Goal: Check status

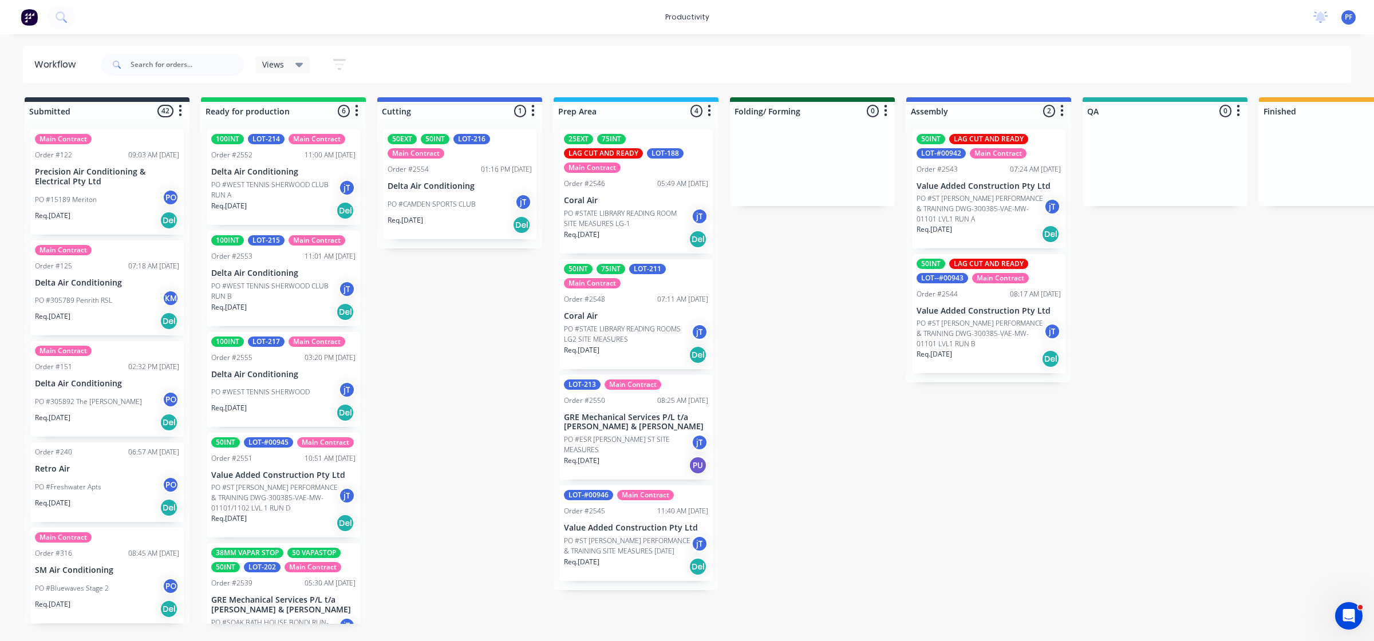
click at [607, 196] on p "Coral Air" at bounding box center [636, 201] width 144 height 10
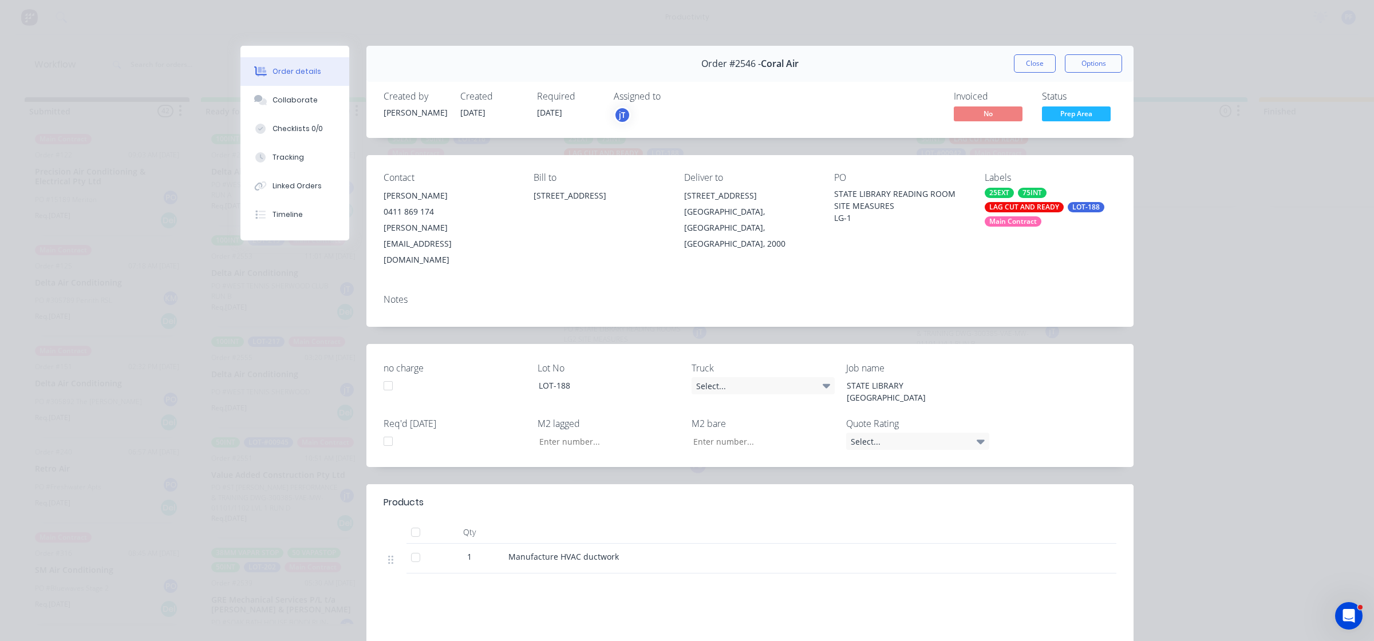
click at [994, 195] on div "25EXT" at bounding box center [998, 193] width 29 height 10
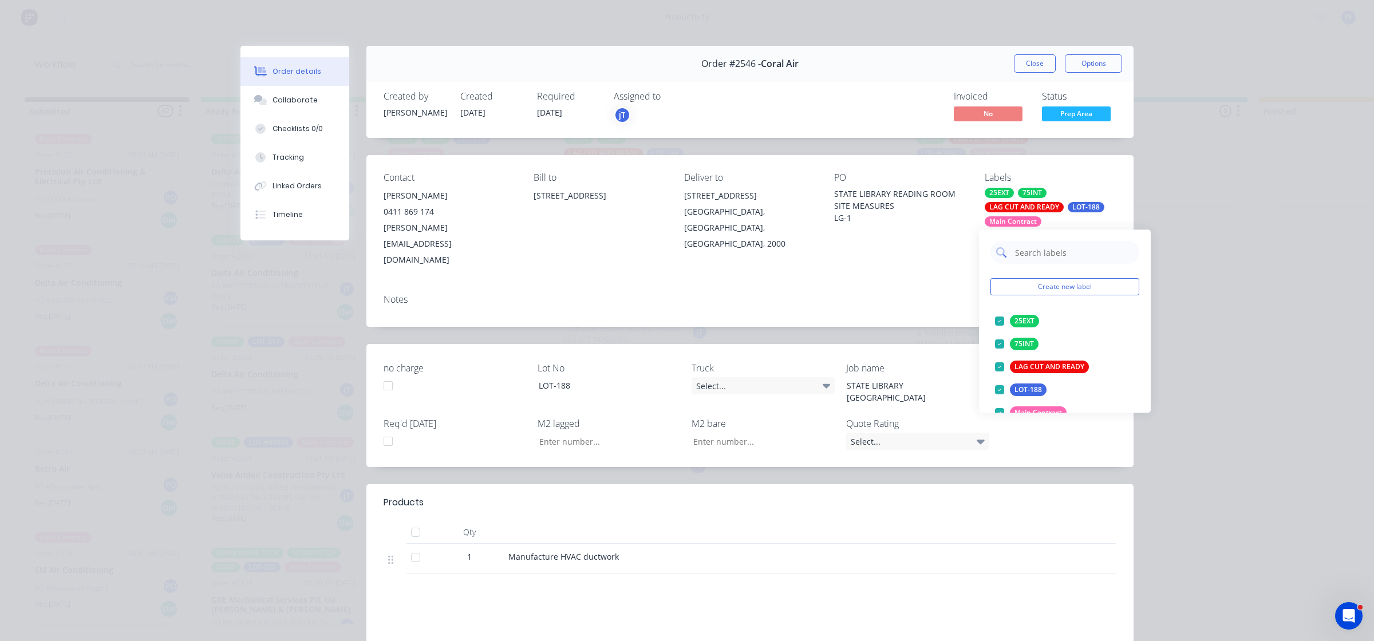
click at [1054, 247] on input "text" at bounding box center [1074, 252] width 120 height 23
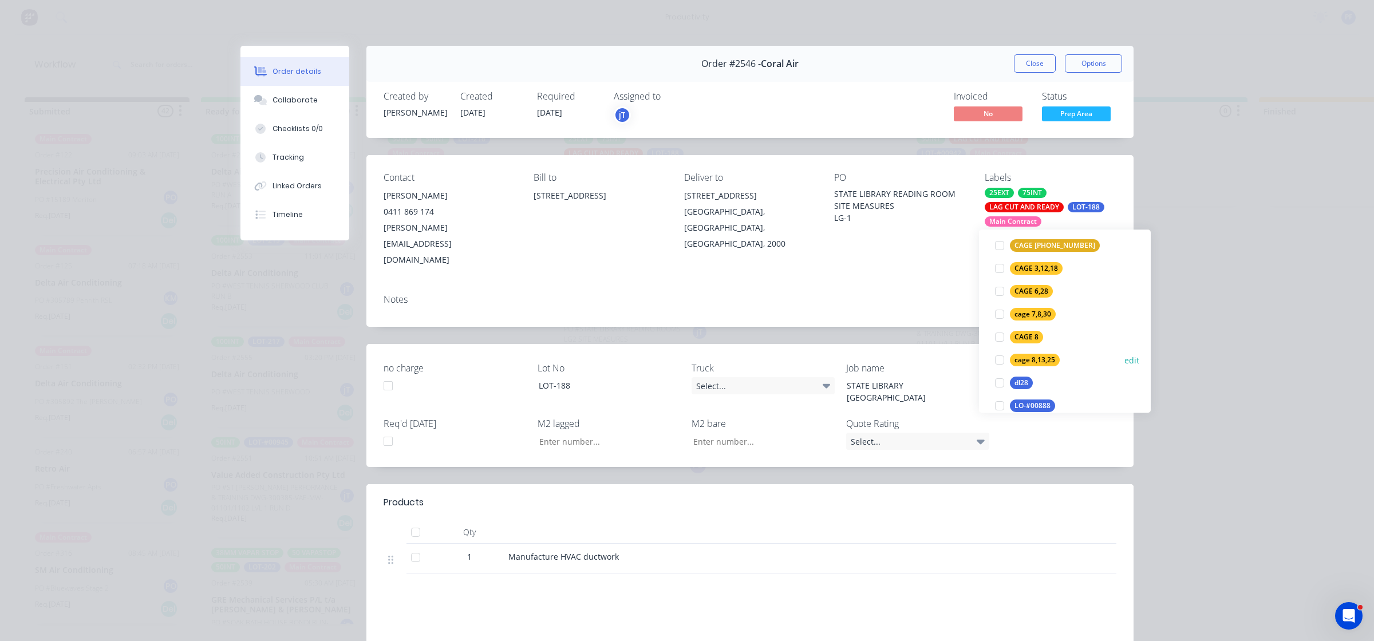
scroll to position [429, 0]
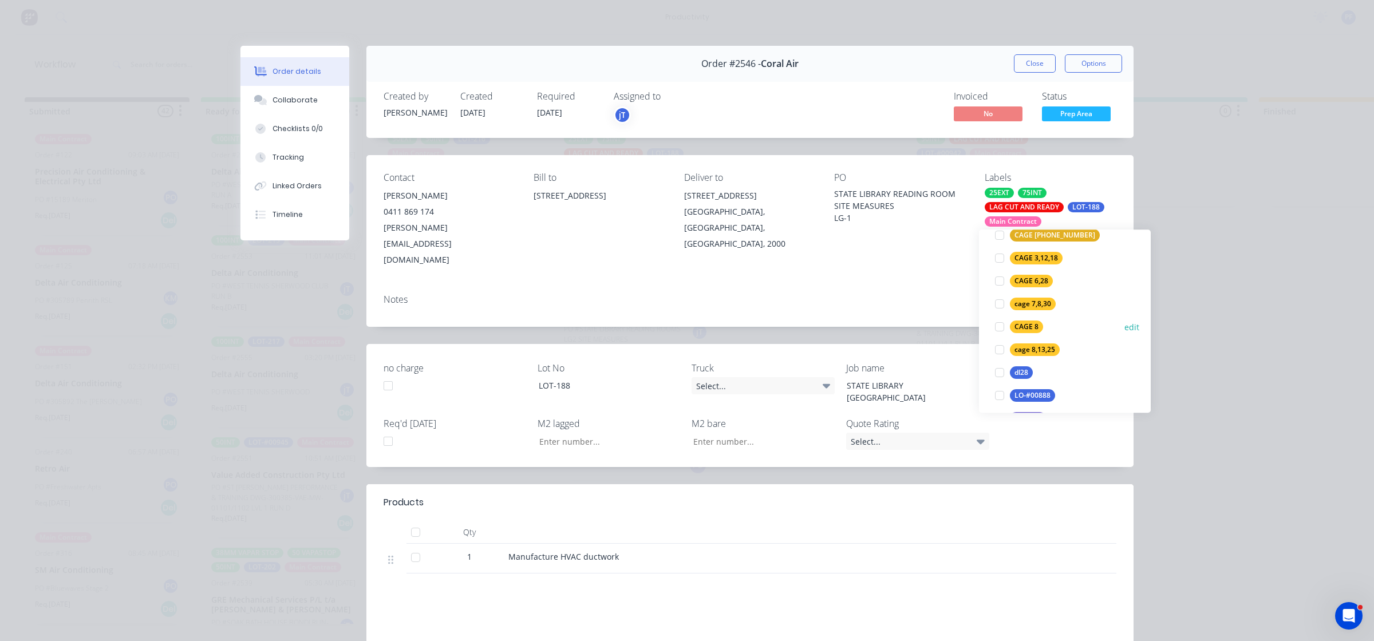
type input "8"
click at [1039, 325] on div "CAGE 8" at bounding box center [1026, 327] width 33 height 13
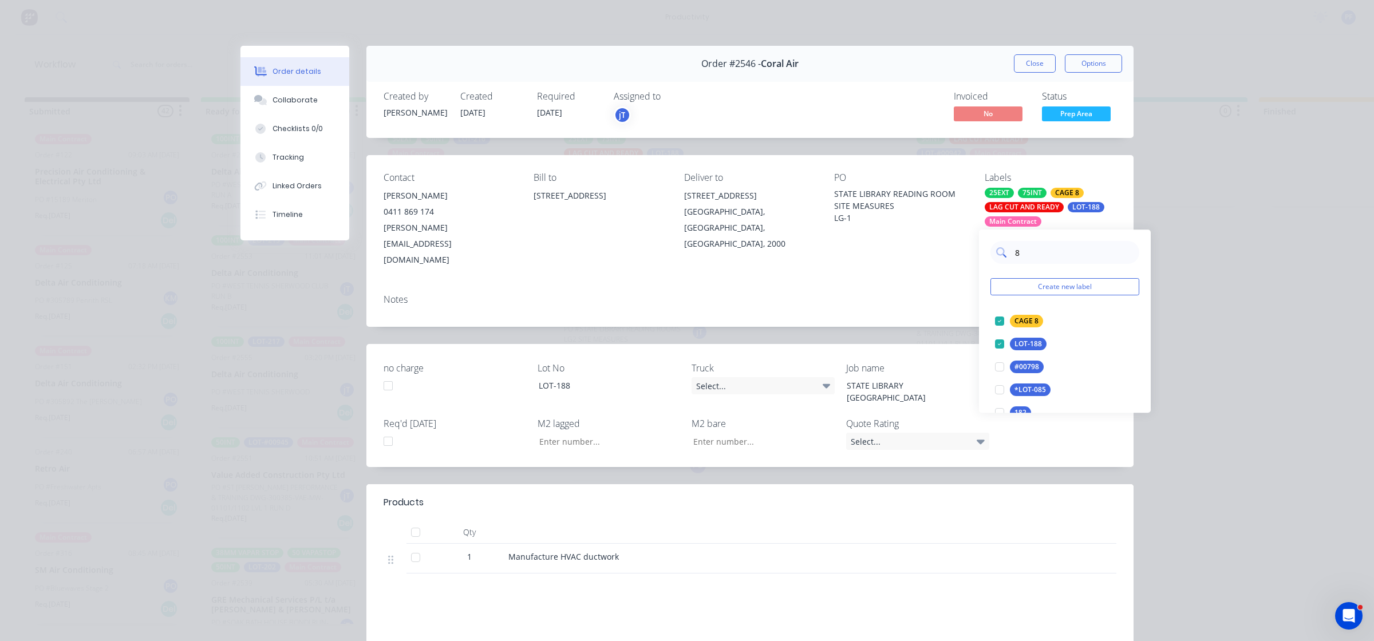
drag, startPoint x: 1061, startPoint y: 268, endPoint x: 1061, endPoint y: 252, distance: 16.0
click at [1061, 266] on div "8 Create new label CAGE 8 edit LOT-188 edit #00798 edit *LOT-085 edit 182 edit …" at bounding box center [1065, 321] width 172 height 183
click at [1061, 250] on input "8" at bounding box center [1074, 252] width 120 height 23
type input "30"
drag, startPoint x: 1032, startPoint y: 328, endPoint x: 1023, endPoint y: 323, distance: 10.2
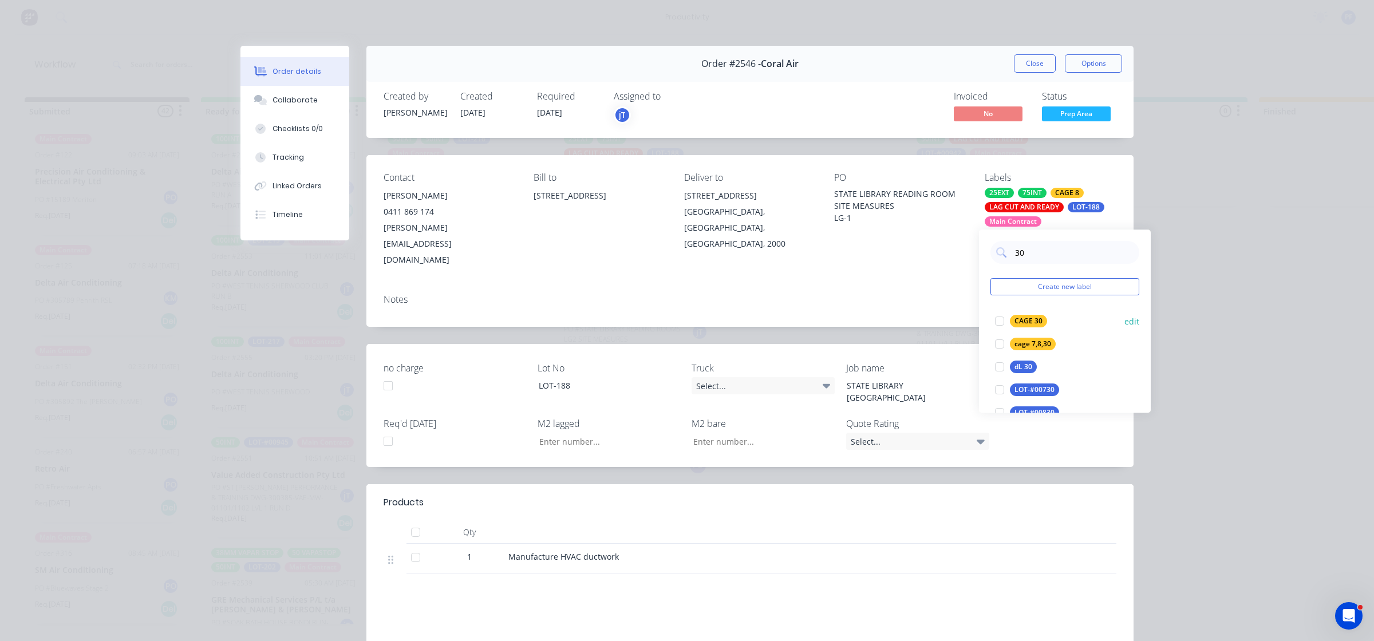
click at [1030, 327] on button "CAGE 30" at bounding box center [1020, 321] width 61 height 16
click at [893, 286] on div "Notes" at bounding box center [749, 306] width 767 height 42
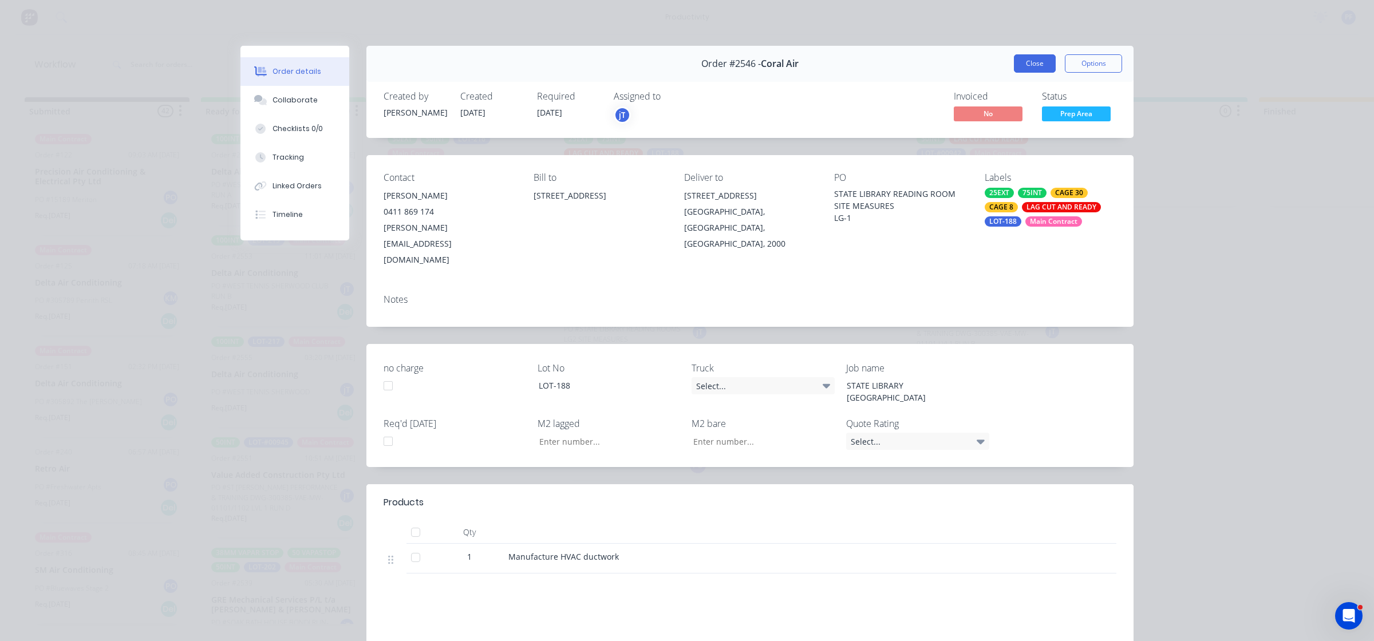
click at [1016, 58] on button "Close" at bounding box center [1035, 63] width 42 height 18
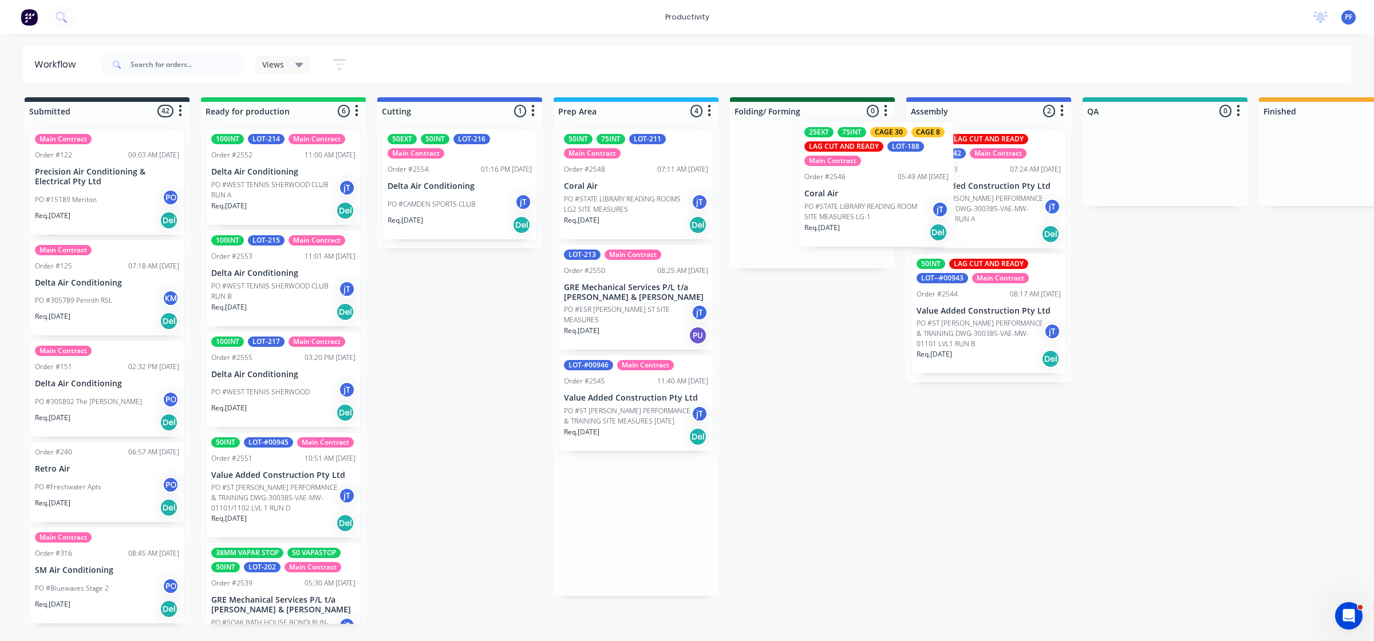
drag, startPoint x: 611, startPoint y: 153, endPoint x: 896, endPoint y: 133, distance: 285.7
click at [896, 133] on div "Submitted 42 Main Contract Order #122 09:03 AM [DATE] Precision Air Conditionin…" at bounding box center [1111, 360] width 2241 height 527
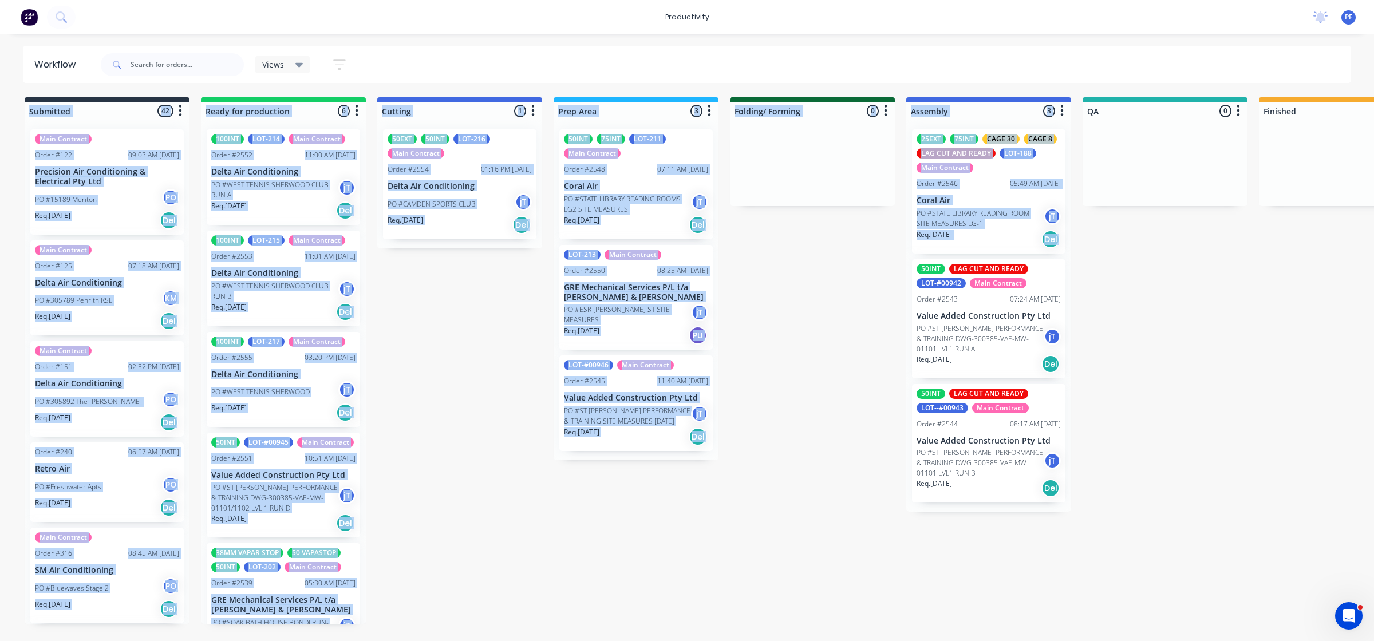
drag, startPoint x: 940, startPoint y: 129, endPoint x: 1194, endPoint y: 93, distance: 256.1
click at [1208, 74] on div "Workflow Views Save new view None (Default) edit Assembly edit Dispatch edit In…" at bounding box center [687, 332] width 1374 height 572
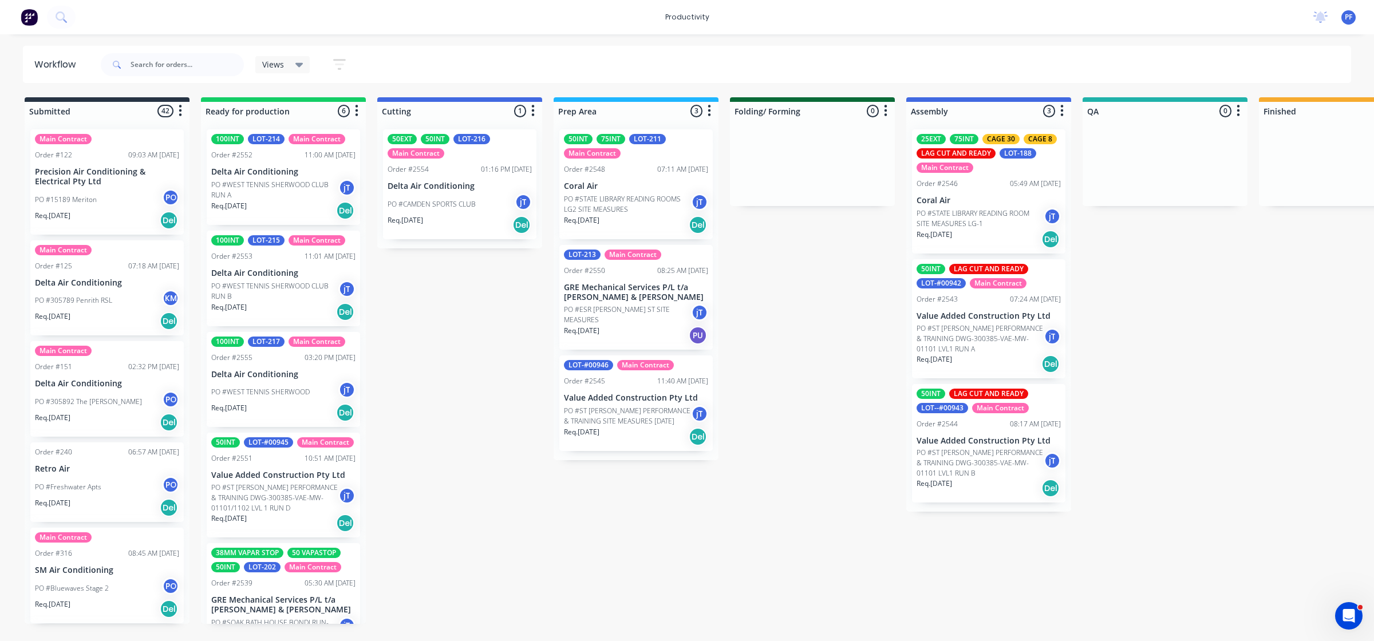
click at [1119, 278] on div "Submitted 42 Main Contract Order #122 09:03 AM [DATE] Precision Air Conditionin…" at bounding box center [1111, 360] width 2241 height 527
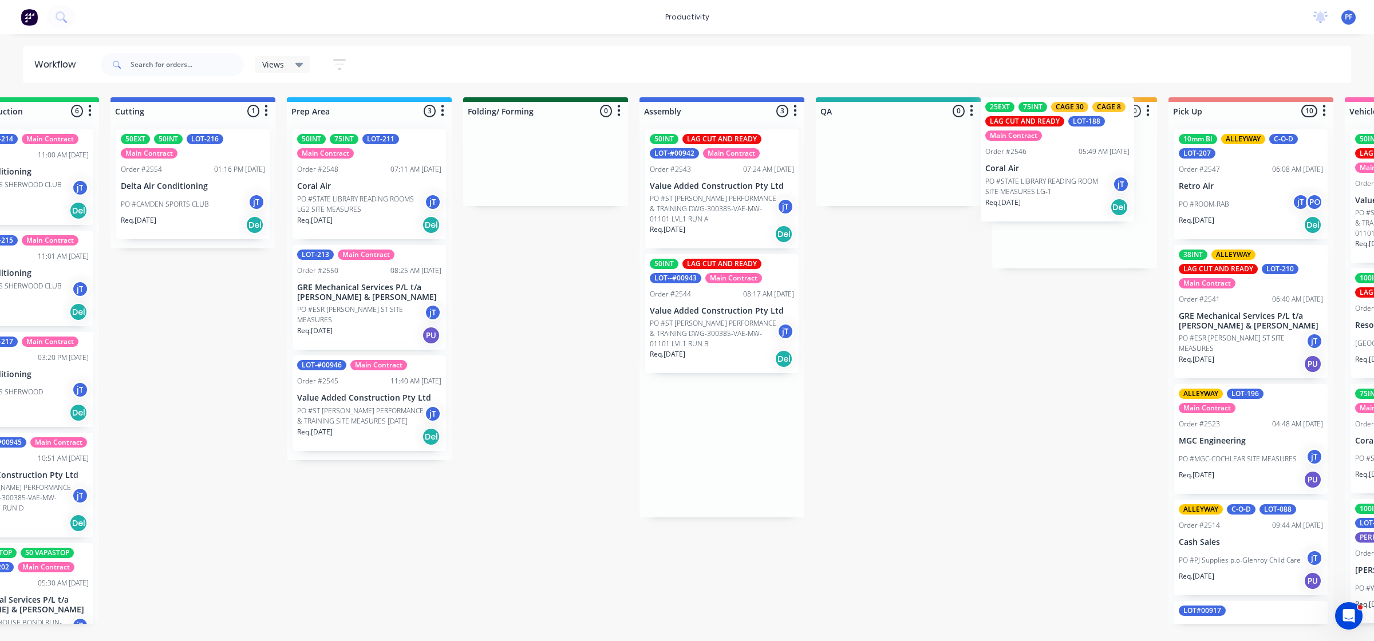
drag, startPoint x: 995, startPoint y: 161, endPoint x: 1066, endPoint y: 129, distance: 78.4
click at [1066, 129] on div "Submitted 42 Main Contract Order #122 09:03 AM [DATE] Precision Air Conditionin…" at bounding box center [845, 360] width 2241 height 527
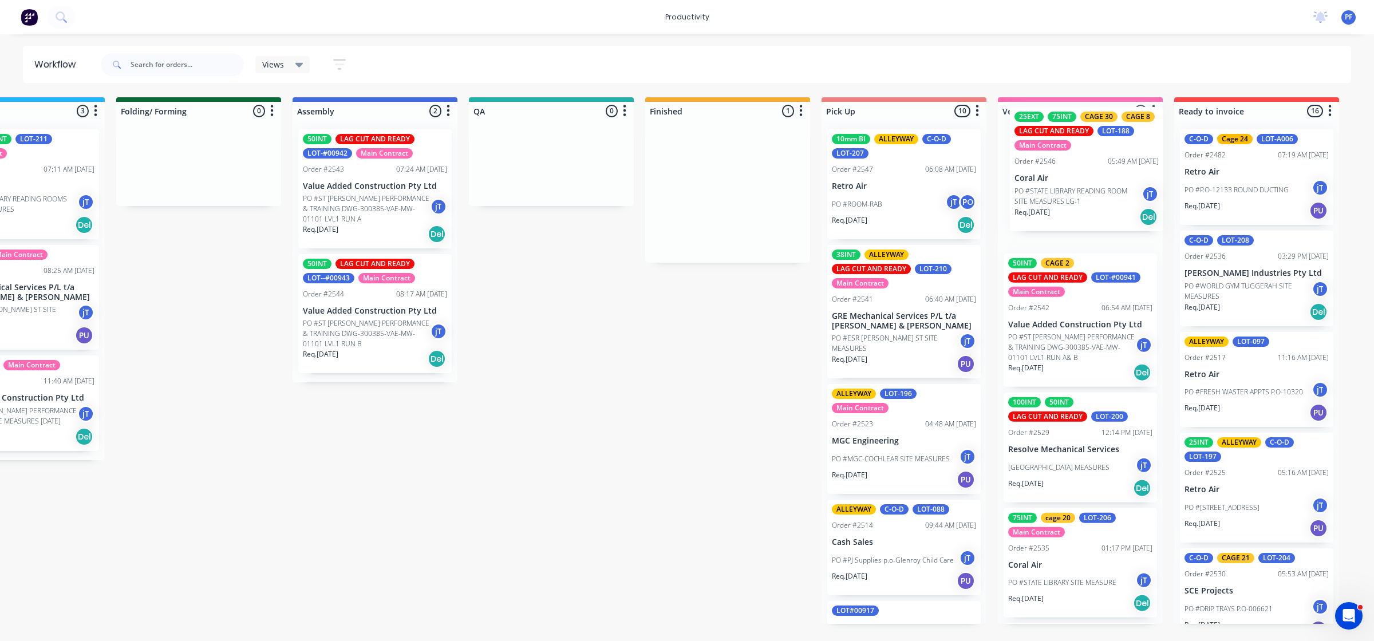
drag, startPoint x: 1057, startPoint y: 146, endPoint x: 1077, endPoint y: 124, distance: 29.6
click at [1077, 124] on div "Submitted 42 Main Contract Order #122 09:03 AM [DATE] Precision Air Conditionin…" at bounding box center [498, 360] width 2241 height 527
